Goal: Information Seeking & Learning: Check status

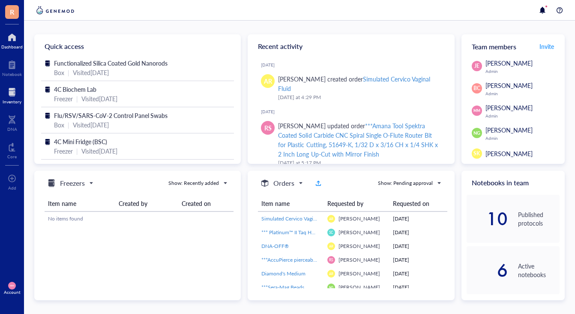
click at [14, 99] on div "Inventory" at bounding box center [12, 101] width 19 height 5
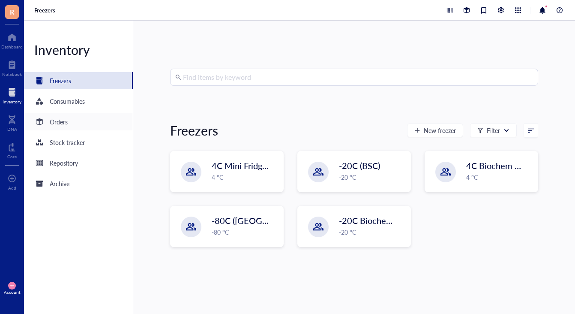
click at [60, 123] on div "Orders" at bounding box center [59, 121] width 18 height 9
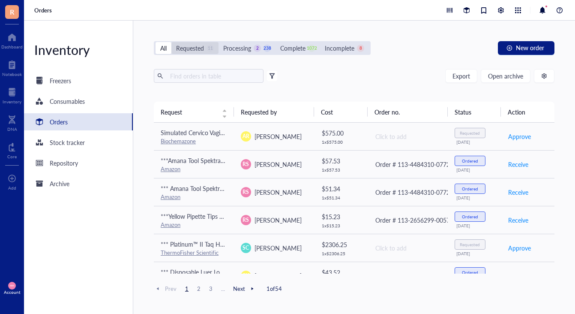
click at [187, 44] on div "Requested" at bounding box center [190, 47] width 28 height 9
click at [171, 42] on input "Requested 11" at bounding box center [171, 42] width 0 height 0
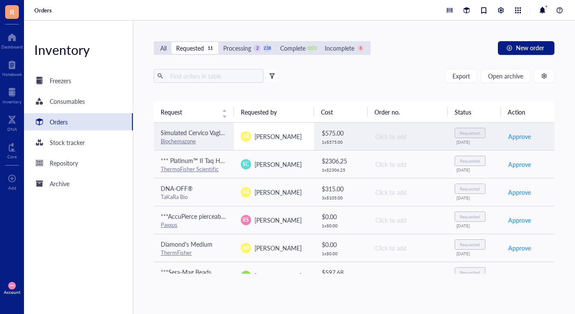
click at [280, 130] on td "AR Angie Riley" at bounding box center [274, 137] width 80 height 28
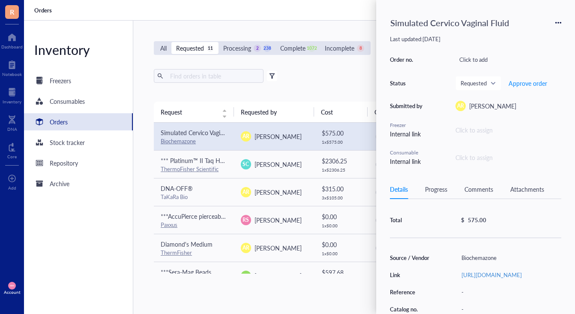
scroll to position [54, 0]
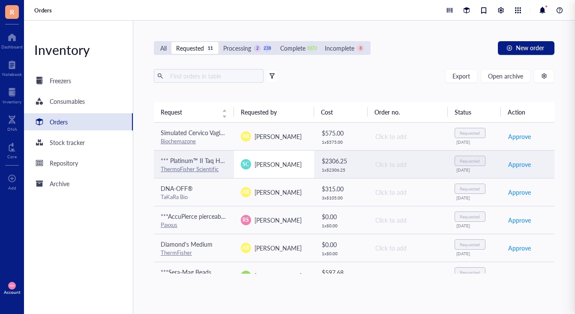
click at [259, 161] on span "Subhiksha Chandrasekaran" at bounding box center [278, 164] width 47 height 9
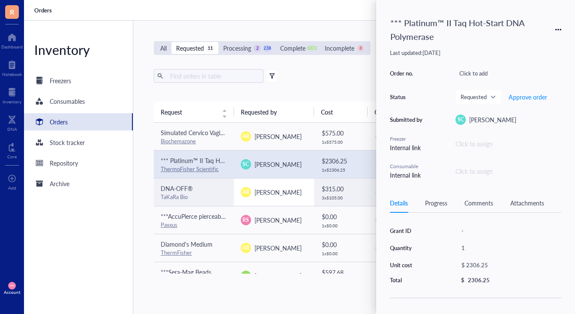
click at [267, 200] on td "AR Angie Riley" at bounding box center [274, 192] width 80 height 28
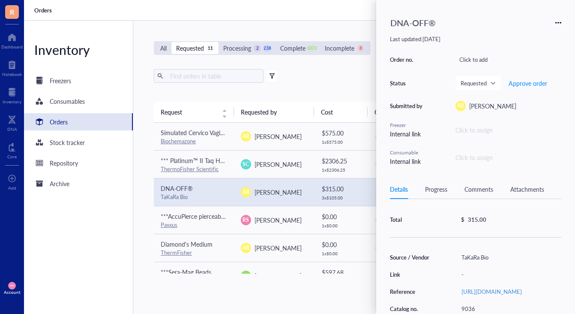
scroll to position [48, 0]
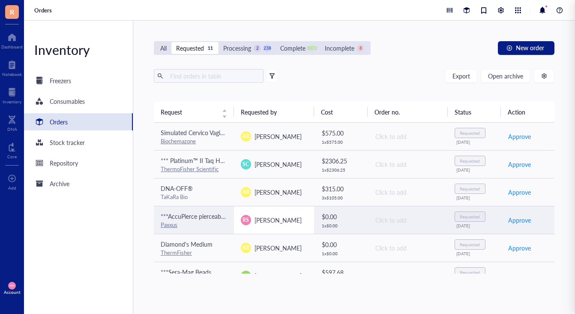
click at [263, 226] on td "RS Rebeca Seoane" at bounding box center [274, 220] width 80 height 28
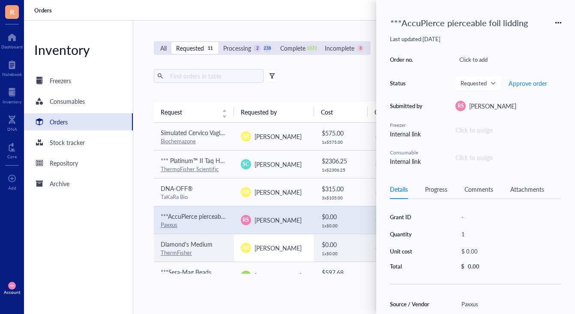
click at [261, 246] on span "Angie Riley" at bounding box center [278, 247] width 47 height 9
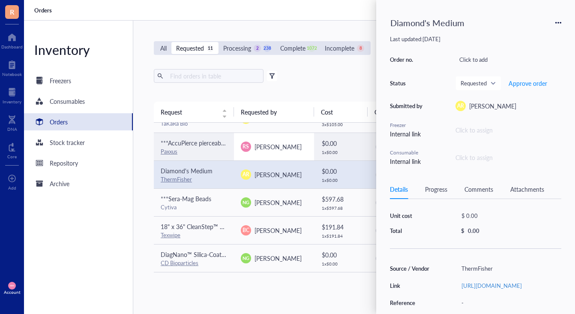
scroll to position [75, 0]
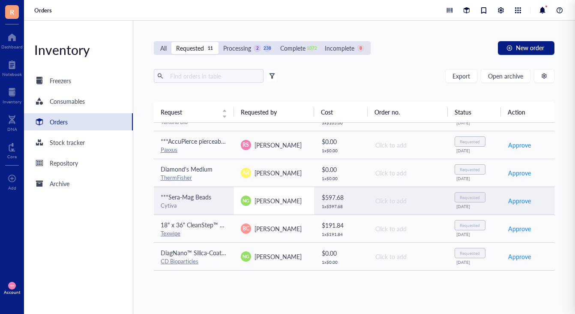
click at [300, 205] on div "NG Neil Geoghagen" at bounding box center [274, 200] width 66 height 10
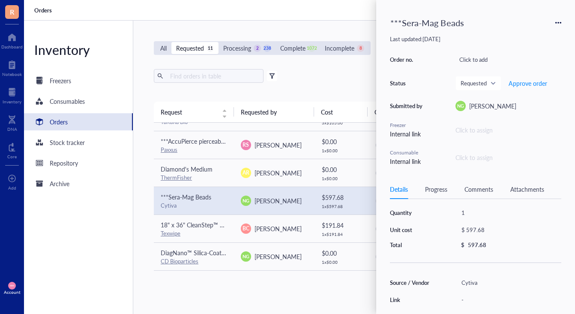
scroll to position [22, 0]
click at [475, 187] on div "Comments" at bounding box center [479, 188] width 29 height 9
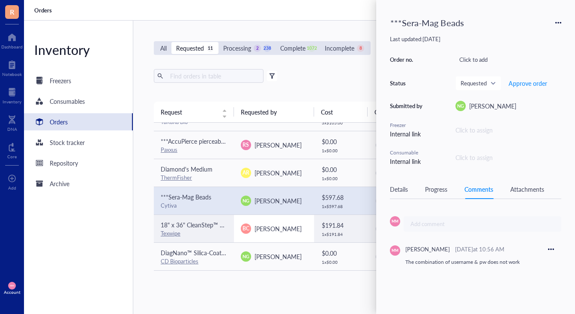
click at [273, 228] on span "Brian Caplin" at bounding box center [278, 228] width 47 height 9
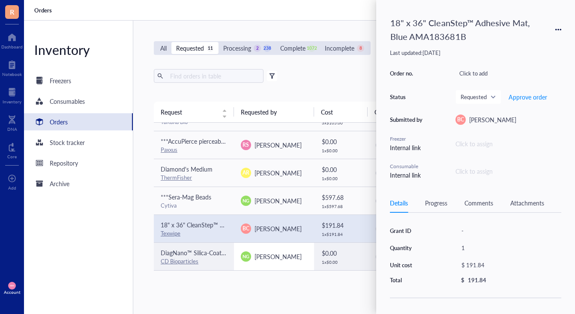
scroll to position [87, 0]
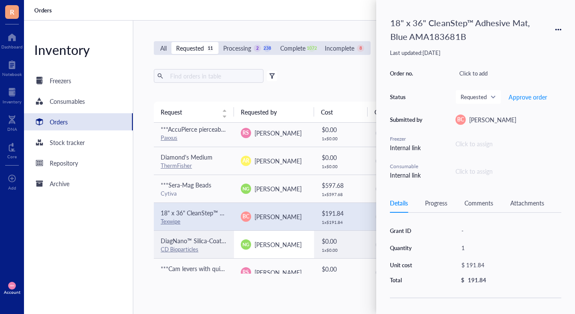
click at [271, 240] on span "Neil Geoghagen" at bounding box center [278, 244] width 47 height 9
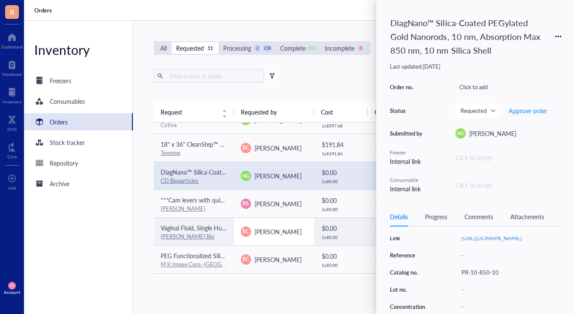
scroll to position [0, 0]
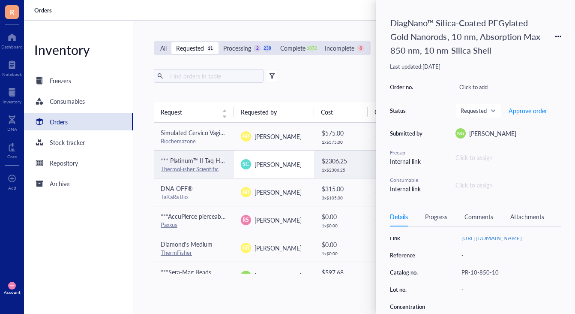
click at [263, 173] on td "SC Subhiksha Chandrasekaran" at bounding box center [274, 164] width 80 height 28
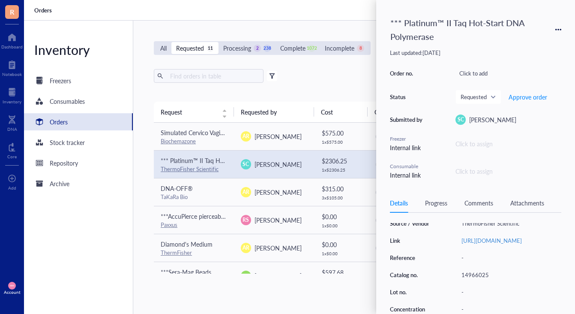
scroll to position [97, 0]
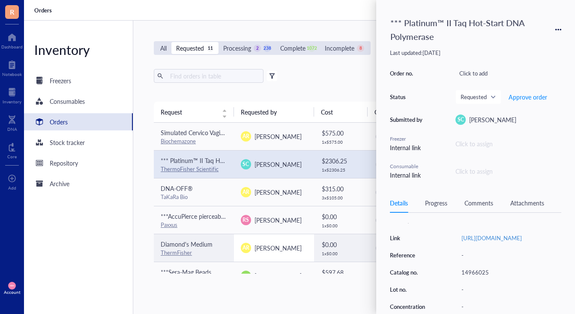
click at [276, 244] on span "Angie Riley" at bounding box center [278, 247] width 47 height 9
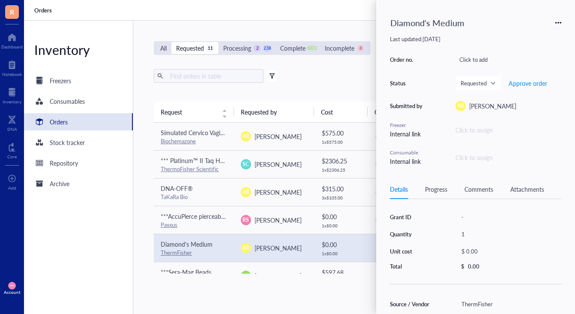
click at [326, 81] on div "Export Open archive" at bounding box center [354, 76] width 401 height 14
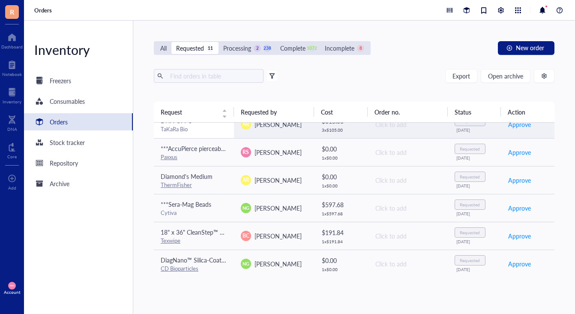
scroll to position [0, 0]
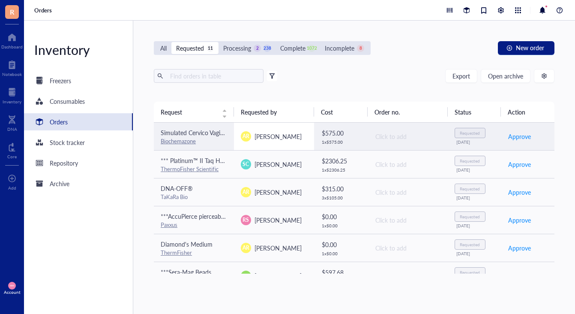
click at [298, 138] on div "AR Angie Riley" at bounding box center [274, 136] width 66 height 10
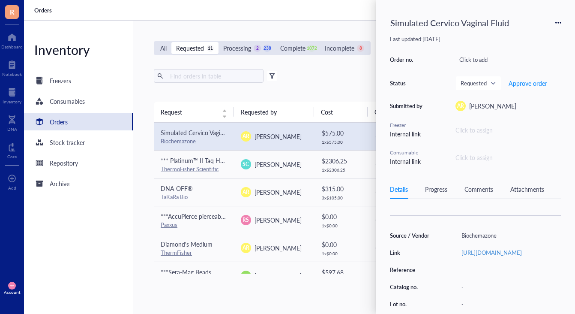
scroll to position [85, 0]
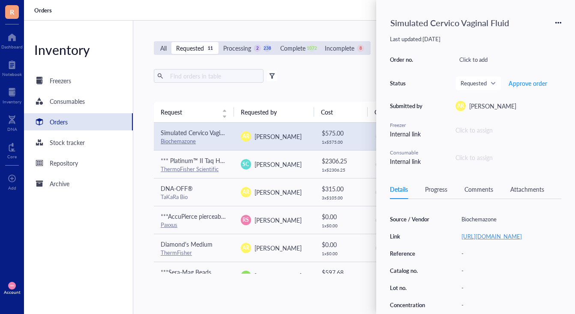
click at [470, 237] on link "https://biochemazone.com/product/simulated-cervico-vaginal-fluid/" at bounding box center [492, 236] width 60 height 8
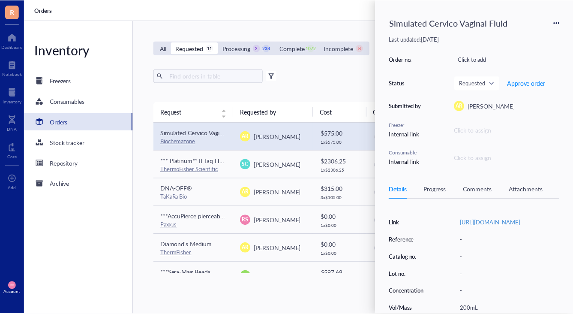
scroll to position [95, 0]
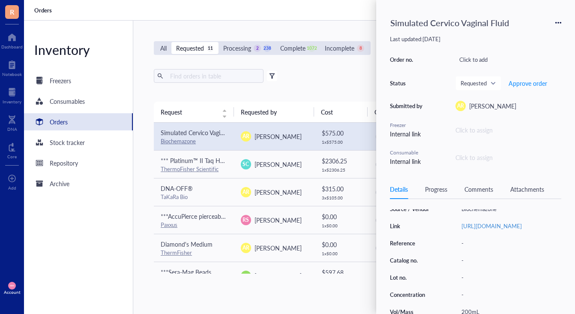
click at [501, 226] on link "https://biochemazone.com/product/simulated-cervico-vaginal-fluid/" at bounding box center [492, 226] width 60 height 8
